Goal: Information Seeking & Learning: Learn about a topic

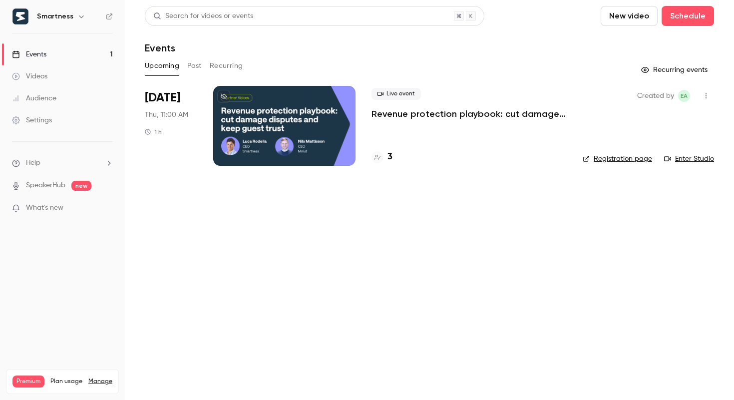
click at [77, 18] on icon "button" at bounding box center [81, 16] width 8 height 8
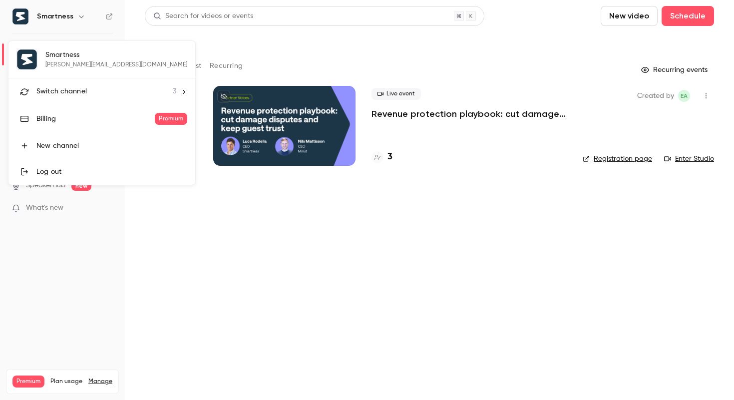
click at [74, 89] on span "Switch channel" at bounding box center [61, 91] width 50 height 10
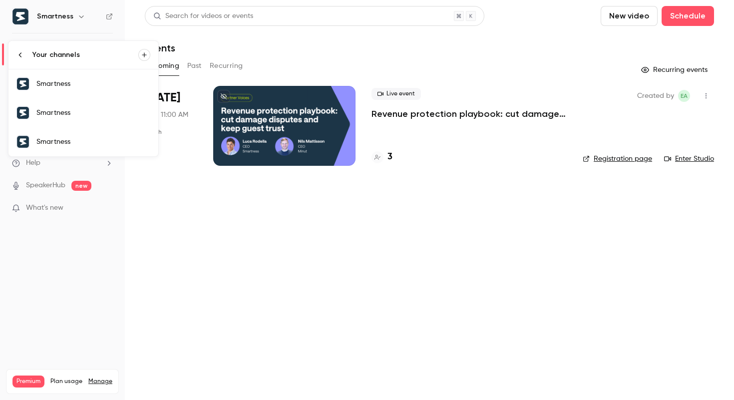
click at [79, 81] on div "Smartness" at bounding box center [93, 84] width 114 height 10
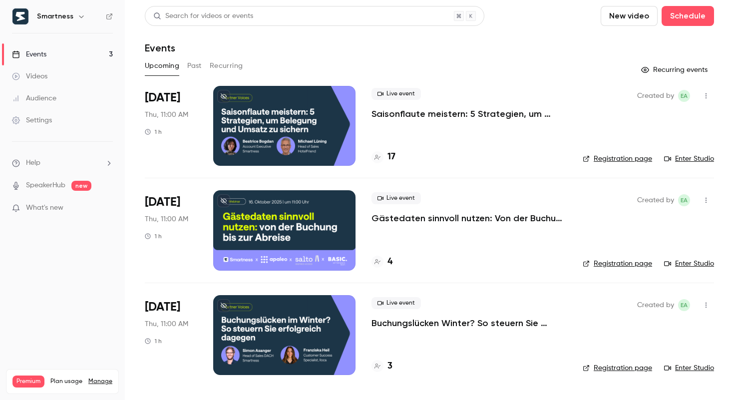
click at [417, 116] on p "Saisonflaute meistern: 5 Strategien, um Belegung und Umsatz zu sichern" at bounding box center [468, 114] width 195 height 12
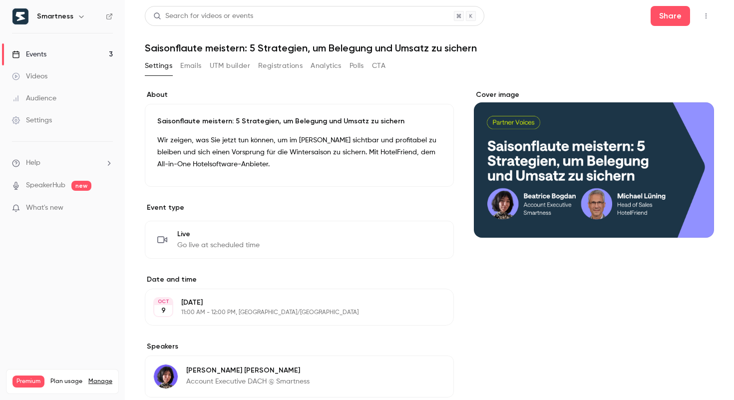
click at [337, 66] on button "Analytics" at bounding box center [325, 66] width 31 height 16
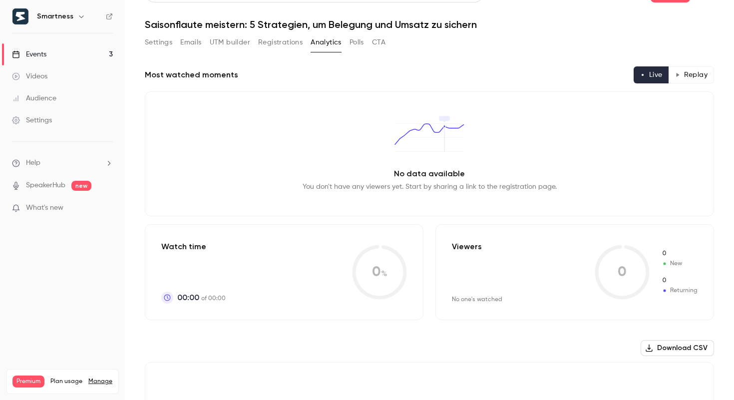
scroll to position [27, 0]
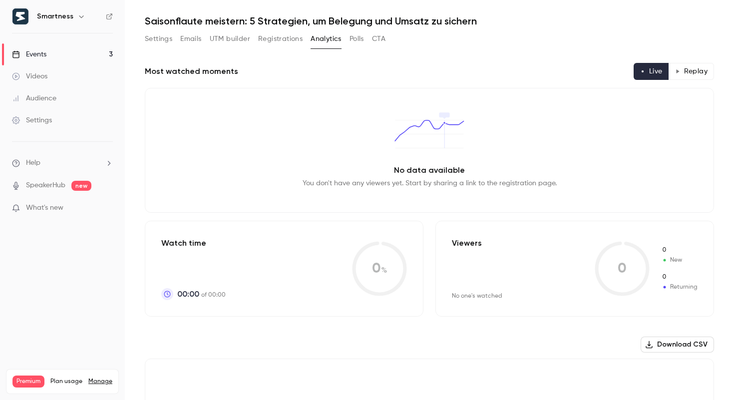
click at [356, 43] on button "Polls" at bounding box center [356, 39] width 14 height 16
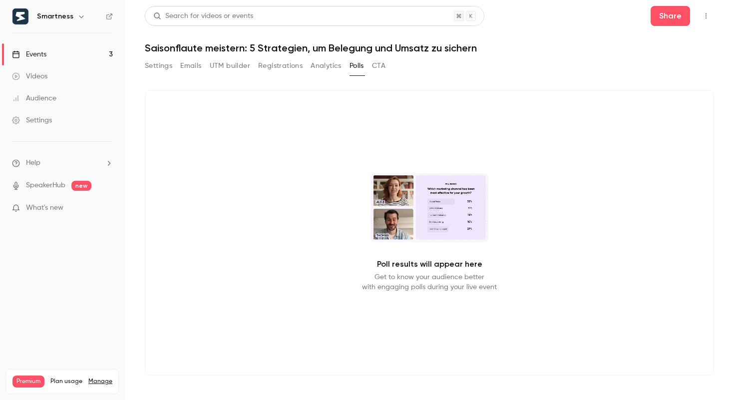
click at [378, 66] on button "CTA" at bounding box center [378, 66] width 13 height 16
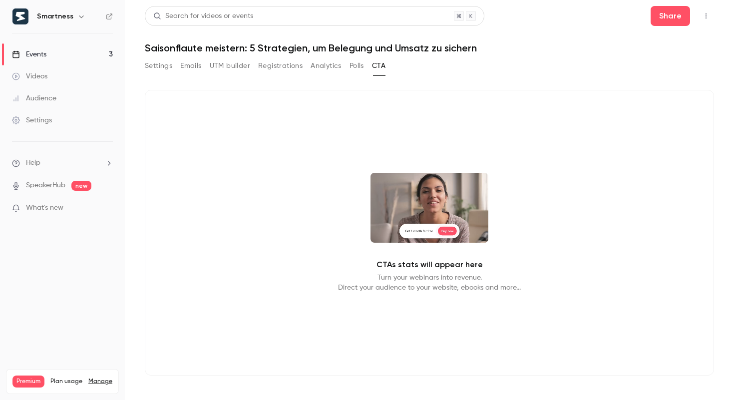
click at [191, 68] on button "Emails" at bounding box center [190, 66] width 21 height 16
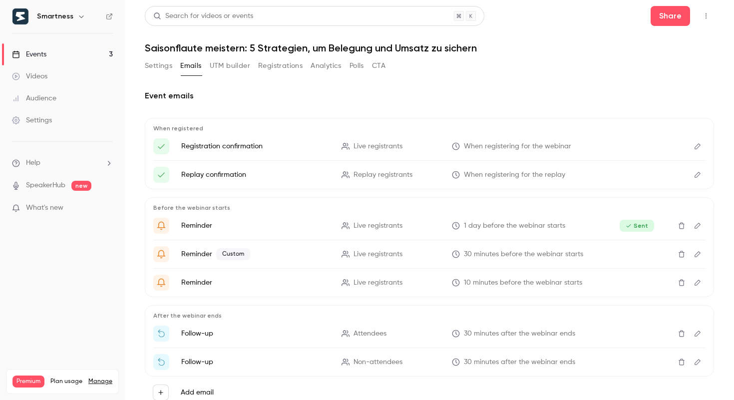
click at [699, 255] on icon "Edit" at bounding box center [697, 253] width 8 height 7
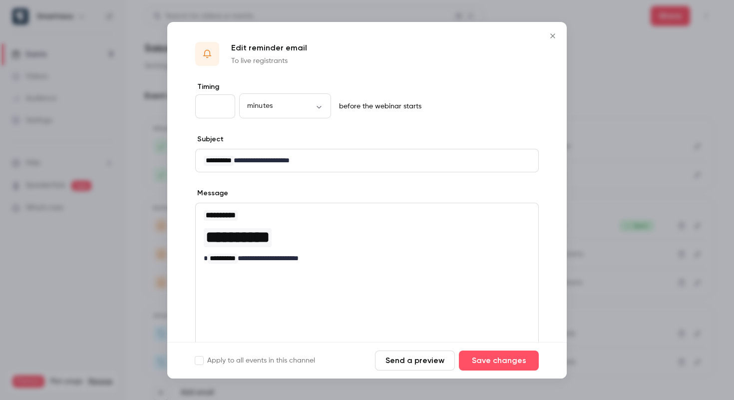
click at [550, 38] on icon "Close" at bounding box center [552, 36] width 12 height 8
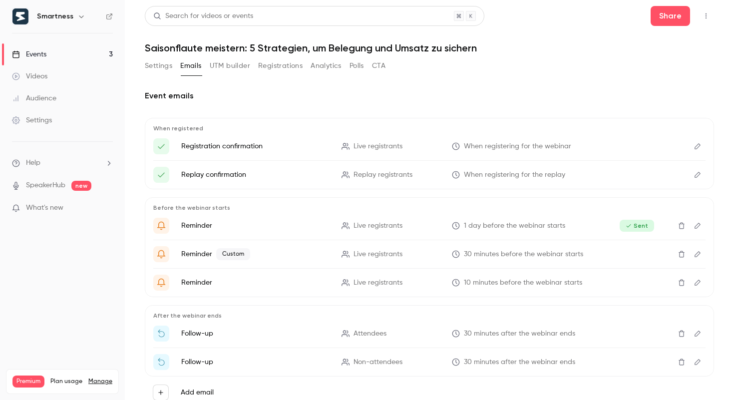
click at [154, 67] on button "Settings" at bounding box center [158, 66] width 27 height 16
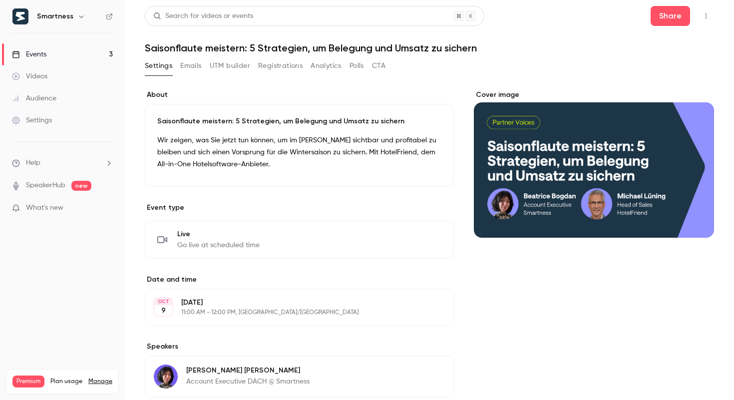
click at [265, 67] on button "Registrations" at bounding box center [280, 66] width 44 height 16
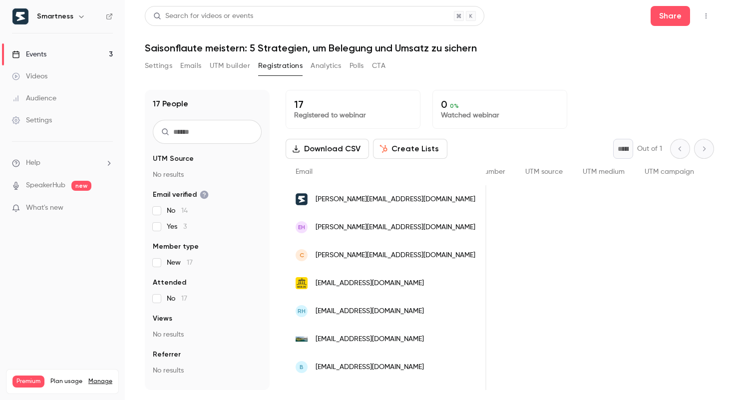
scroll to position [0, 366]
drag, startPoint x: 568, startPoint y: 172, endPoint x: 690, endPoint y: 173, distance: 121.3
click at [690, 173] on div "Email Name Join date Member type Attended Views Phone number UTM source UTM med…" at bounding box center [400, 172] width 961 height 26
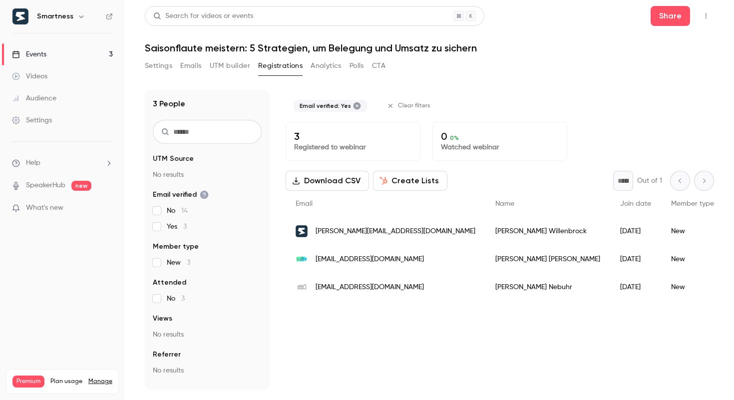
scroll to position [0, 0]
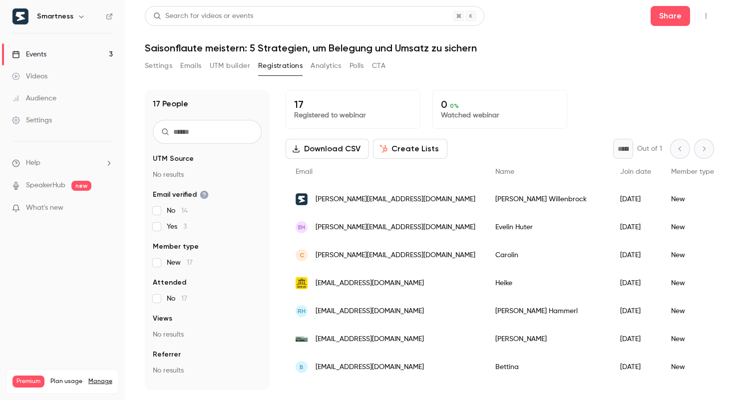
click at [176, 212] on span "No 14" at bounding box center [177, 211] width 21 height 10
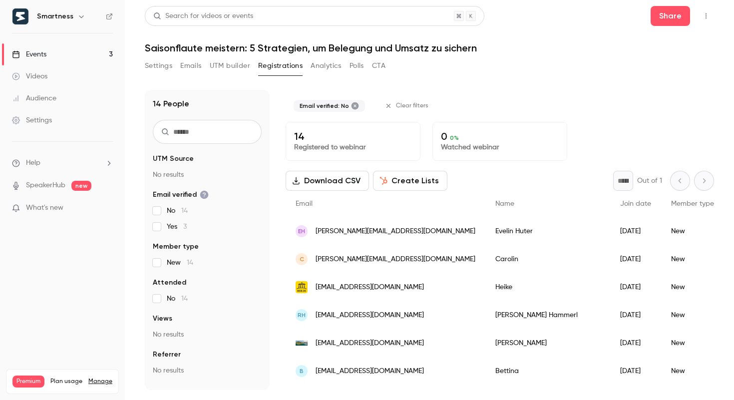
click at [175, 214] on span "No 14" at bounding box center [177, 211] width 21 height 10
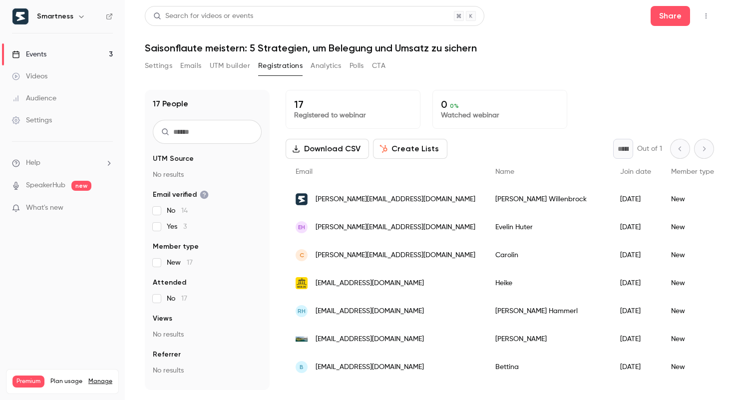
click at [175, 214] on span "No 14" at bounding box center [177, 211] width 21 height 10
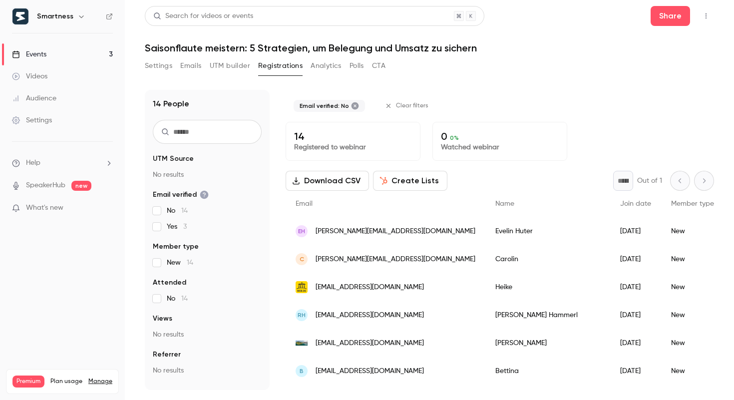
click at [175, 214] on span "No 14" at bounding box center [177, 211] width 21 height 10
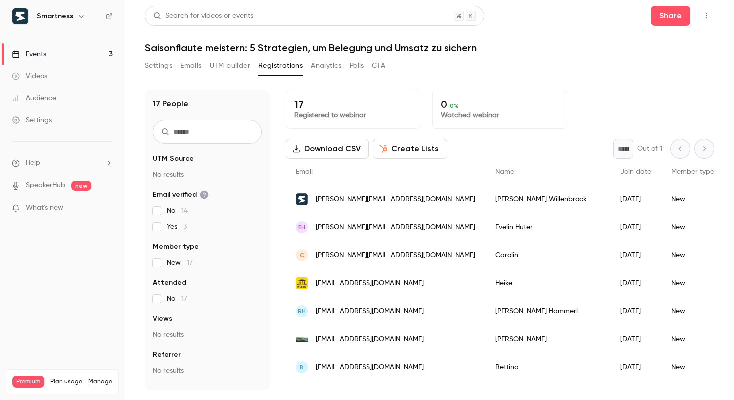
click at [225, 64] on button "UTM builder" at bounding box center [230, 66] width 40 height 16
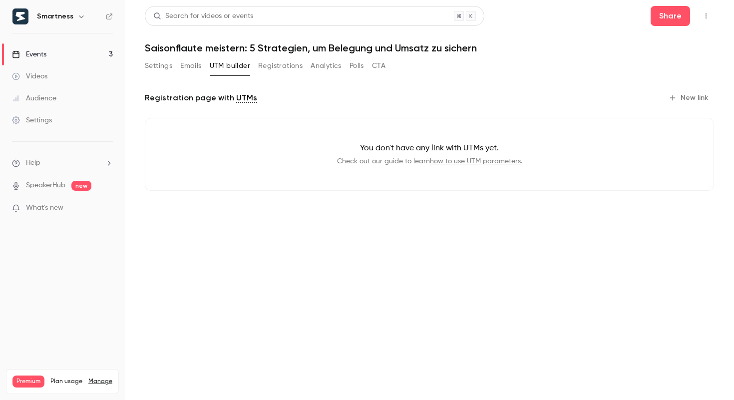
click at [169, 69] on button "Settings" at bounding box center [158, 66] width 27 height 16
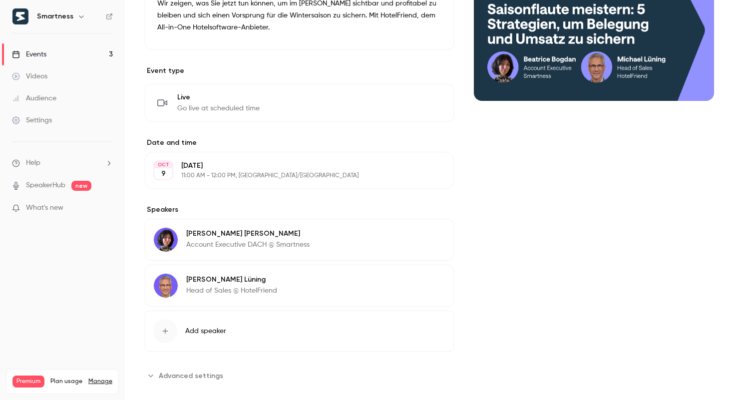
scroll to position [150, 0]
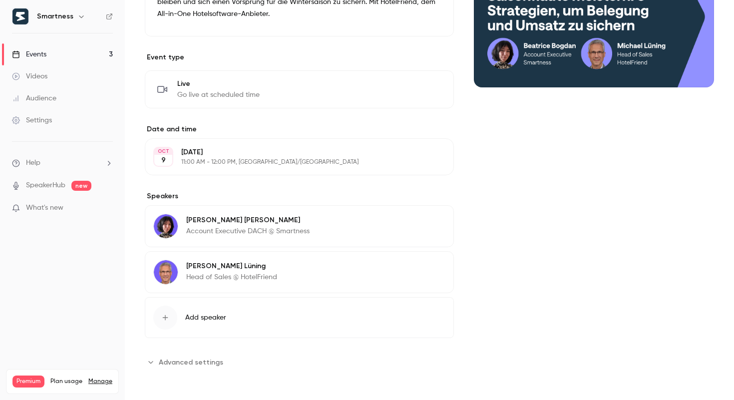
click at [163, 357] on span "Advanced settings" at bounding box center [191, 362] width 64 height 10
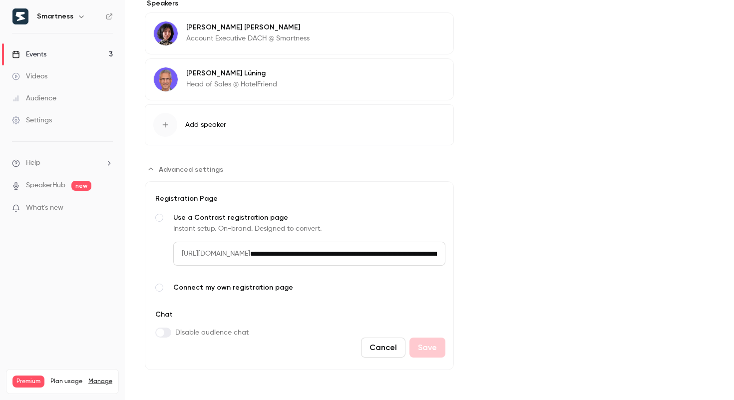
click at [52, 54] on link "Events 3" at bounding box center [62, 54] width 125 height 22
